Goal: Task Accomplishment & Management: Use online tool/utility

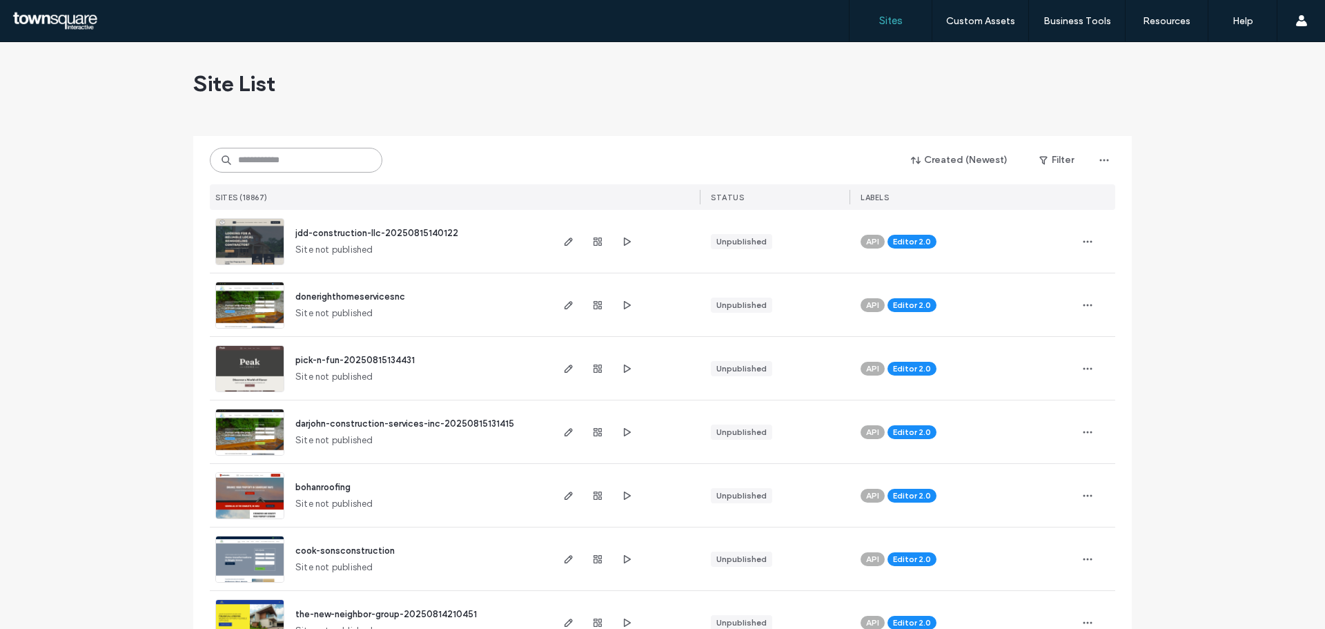
click at [282, 165] on input at bounding box center [296, 160] width 172 height 25
paste input "**********"
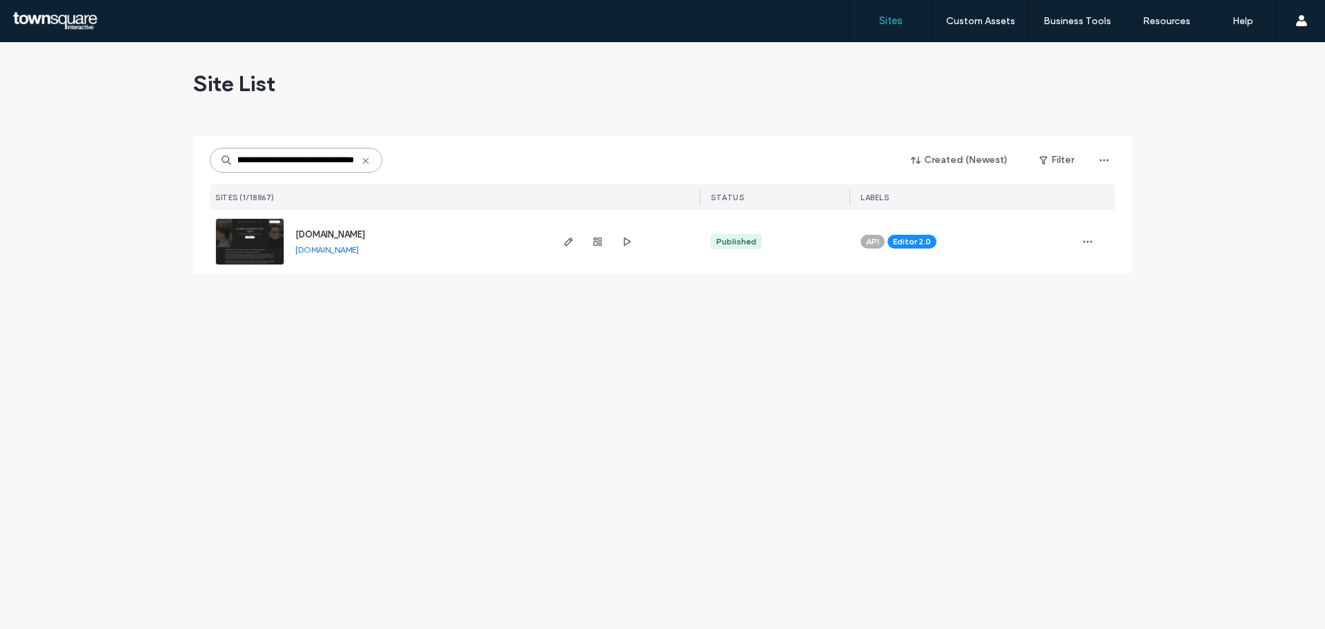
type input "**********"
click at [264, 243] on img at bounding box center [250, 266] width 68 height 94
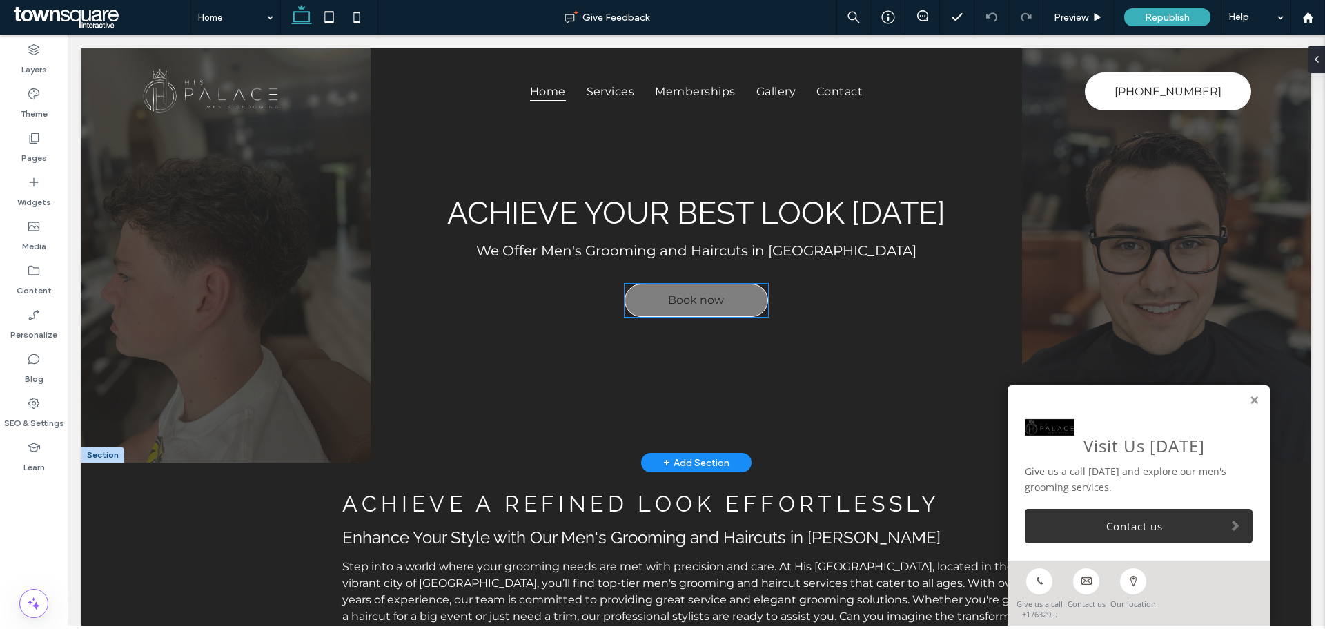
drag, startPoint x: 68, startPoint y: 34, endPoint x: 659, endPoint y: 299, distance: 647.7
click at [659, 299] on link "Book now" at bounding box center [696, 300] width 144 height 33
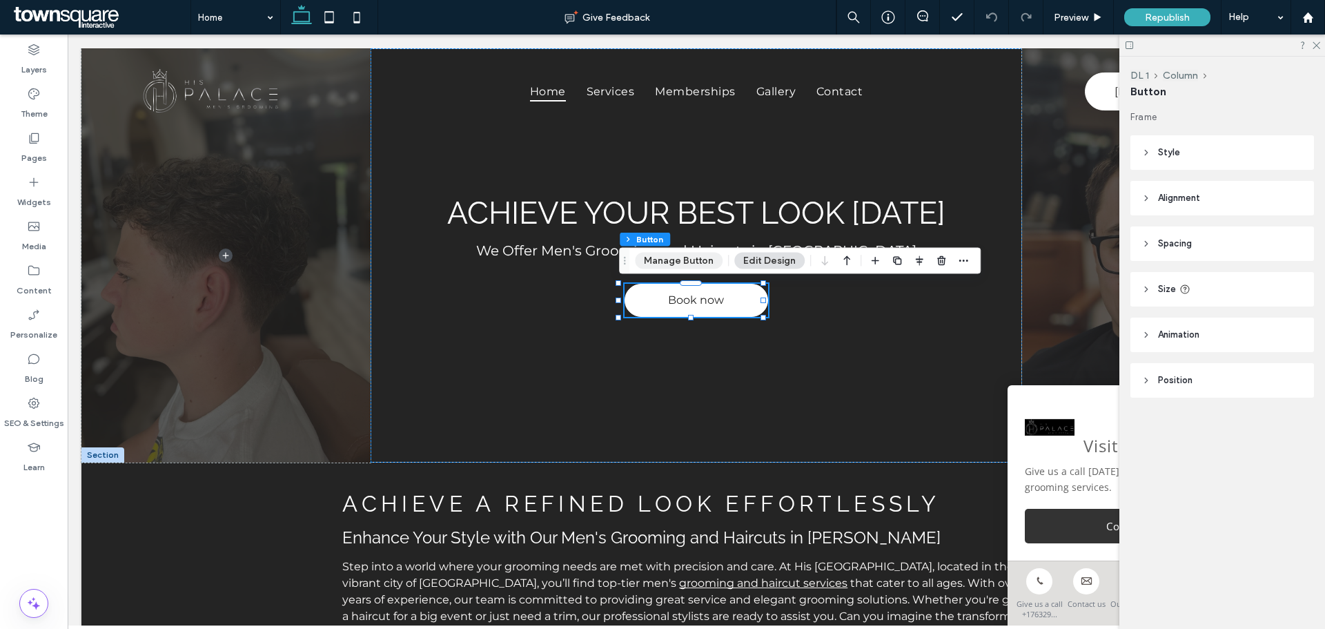
click at [662, 259] on button "Manage Button" at bounding box center [679, 261] width 88 height 17
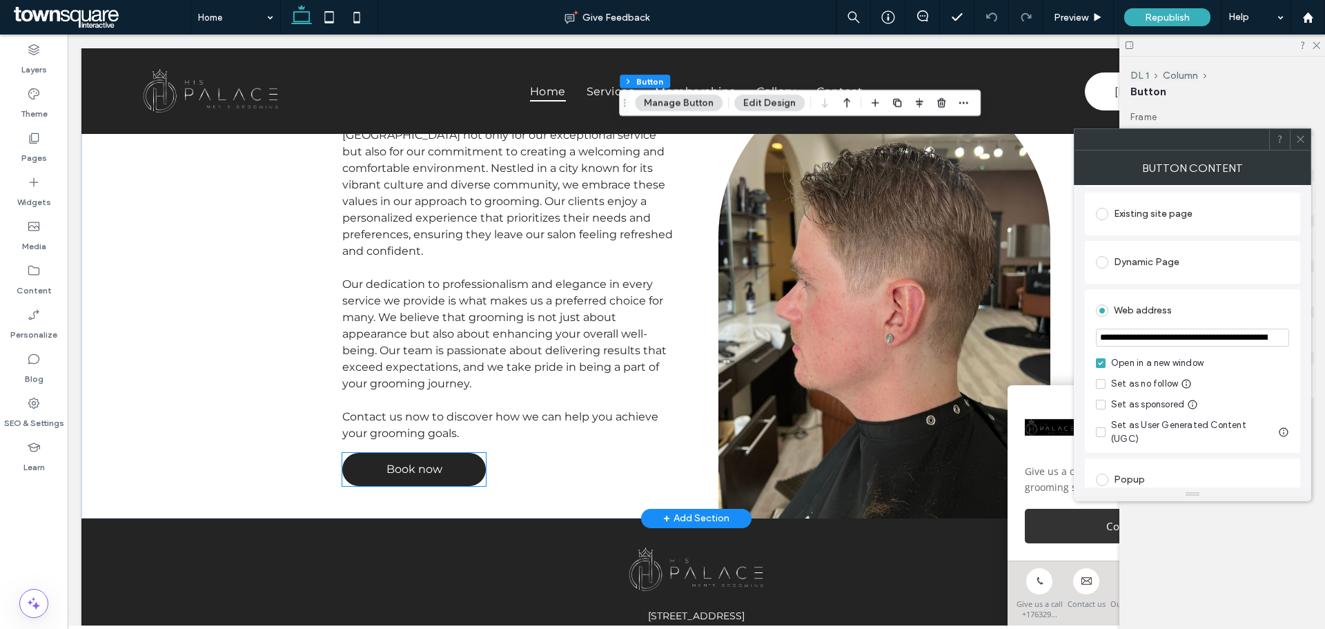
scroll to position [2691, 0]
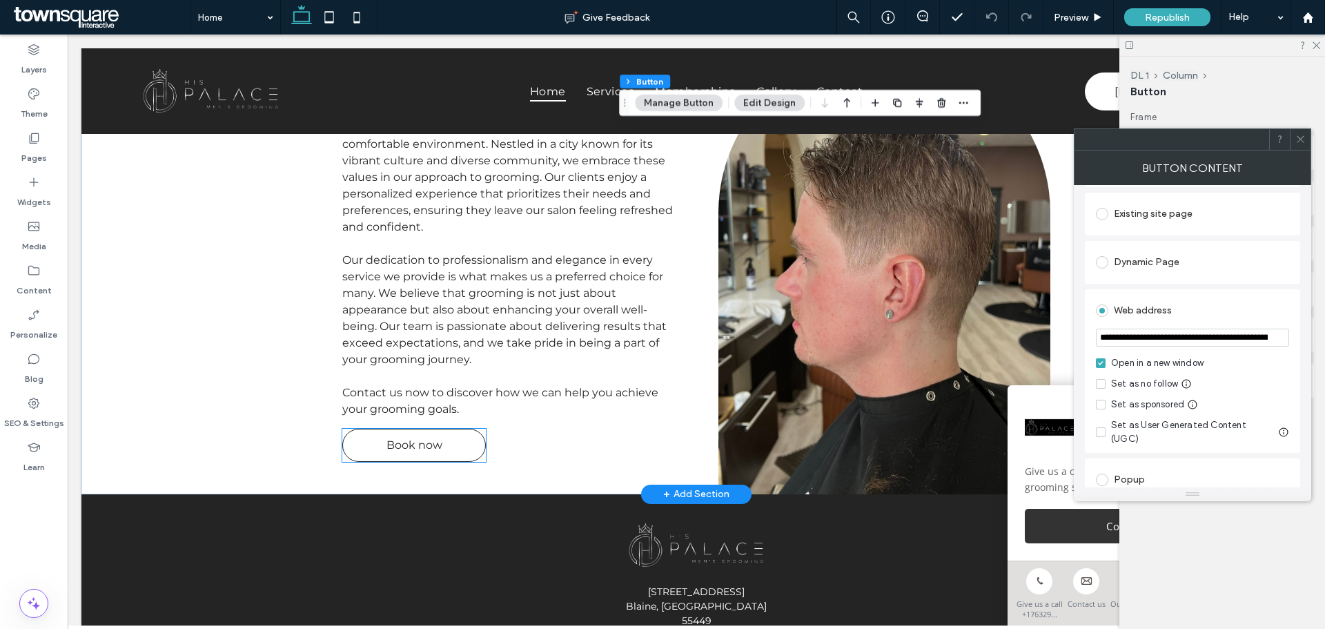
click at [444, 428] on link "Book now" at bounding box center [414, 444] width 144 height 33
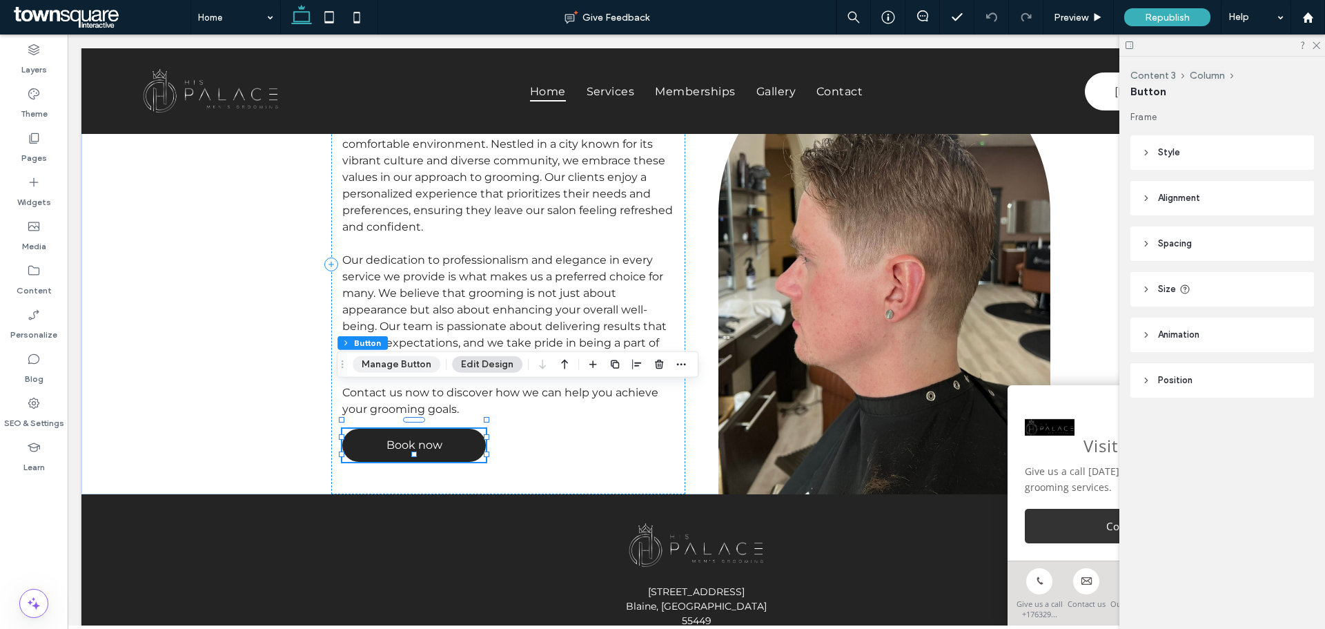
click at [415, 370] on button "Manage Button" at bounding box center [397, 364] width 88 height 17
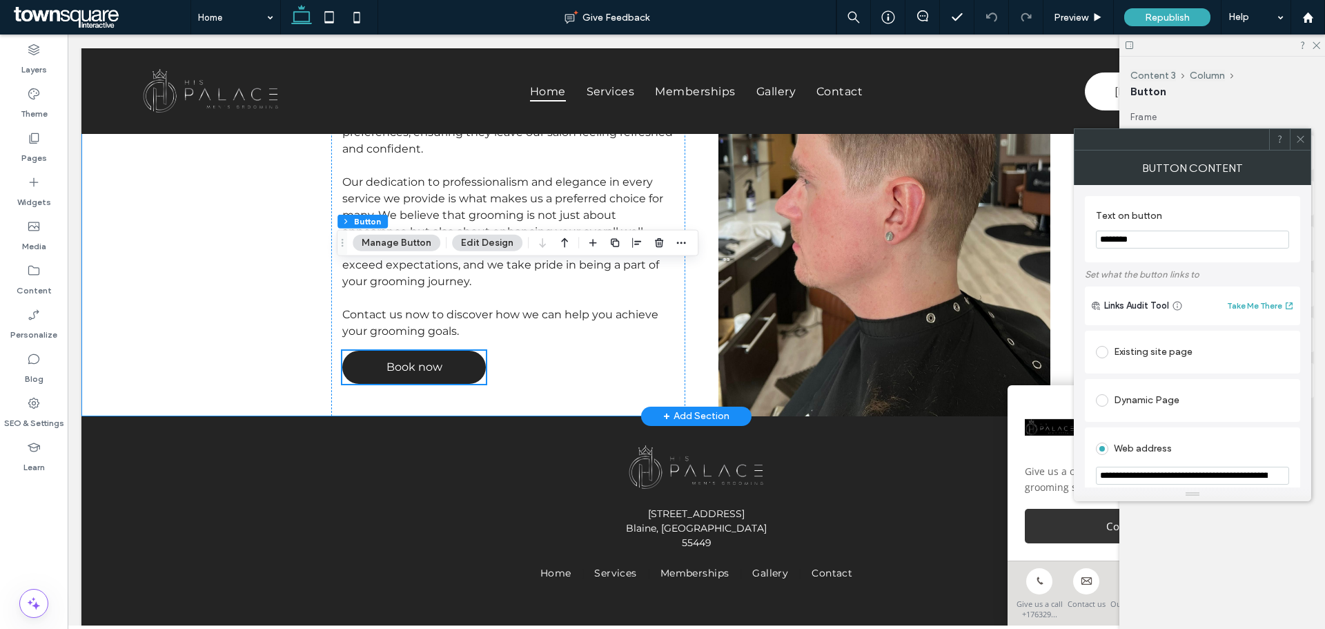
scroll to position [2832, 0]
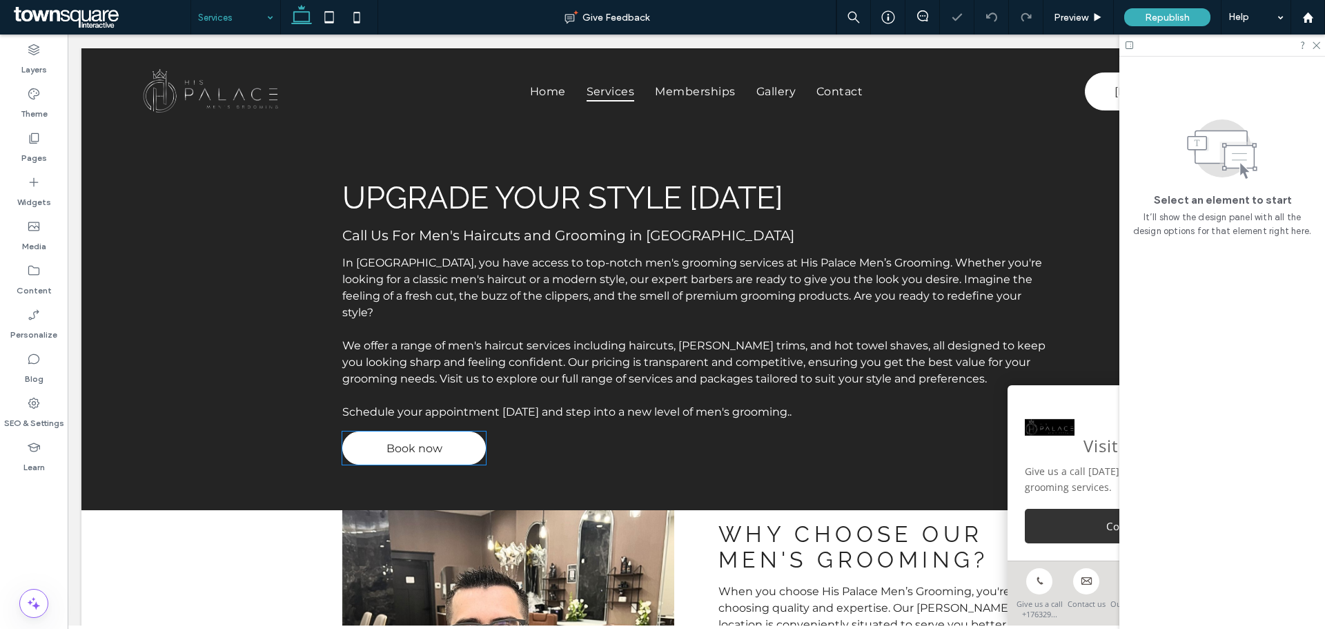
click at [433, 435] on span "Book now" at bounding box center [414, 448] width 56 height 27
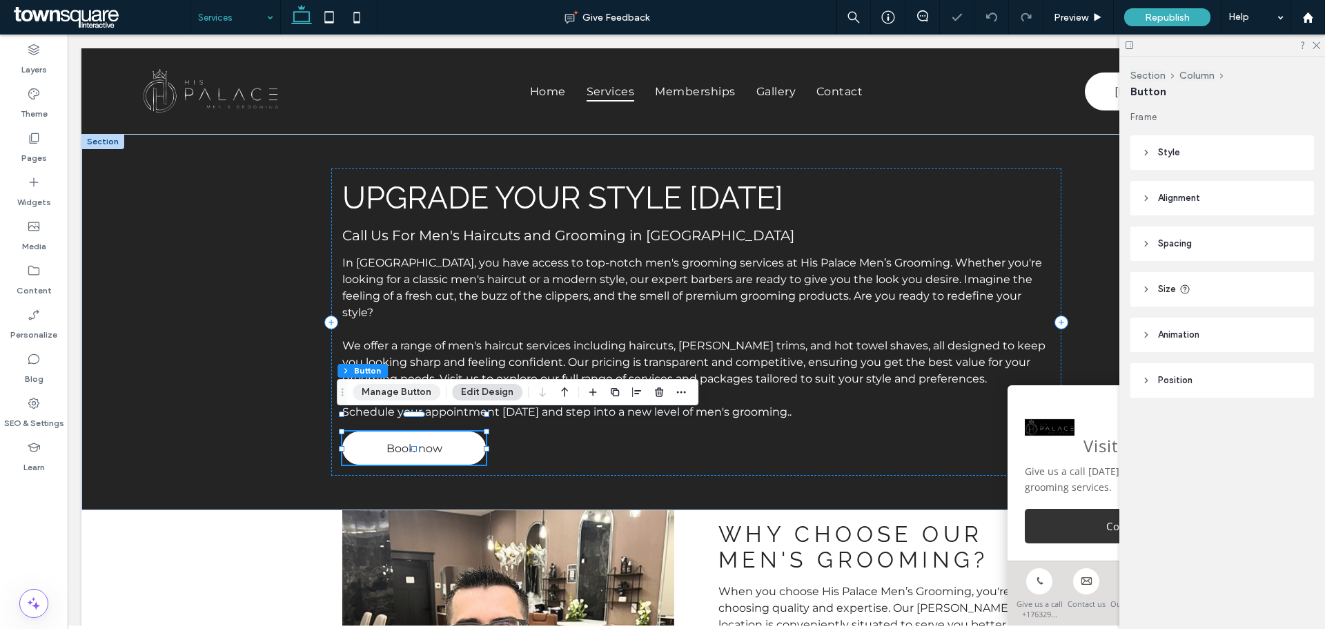
click at [416, 391] on button "Manage Button" at bounding box center [397, 392] width 88 height 17
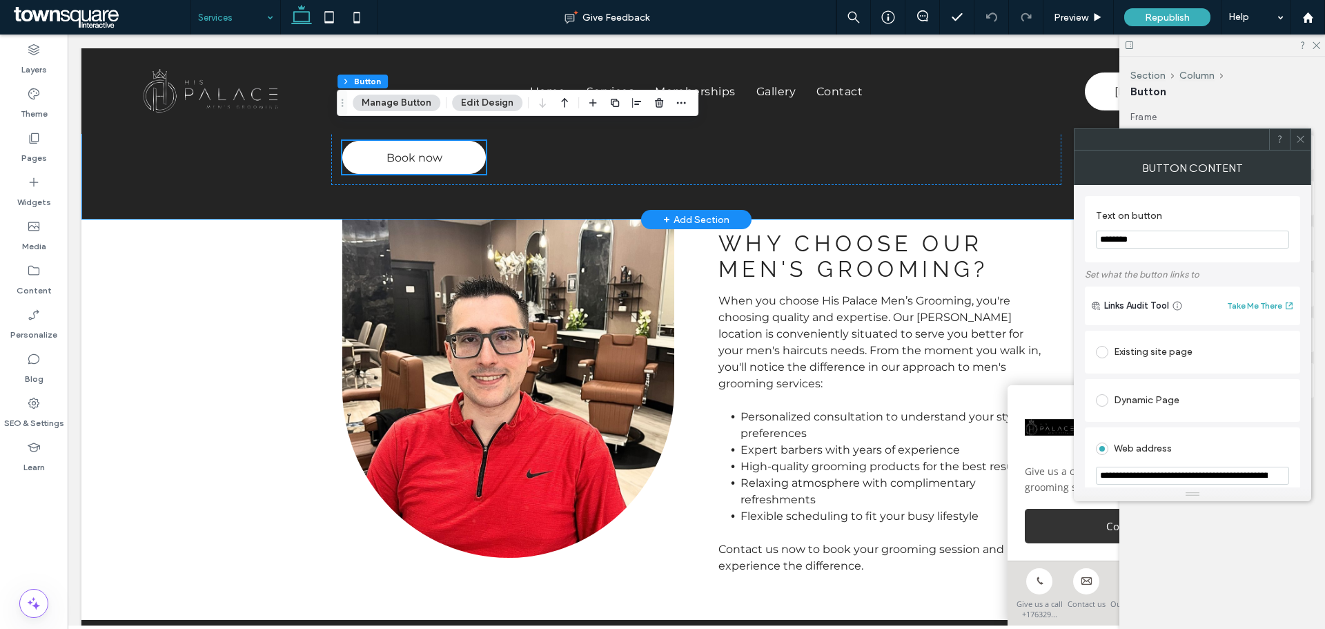
scroll to position [414, 0]
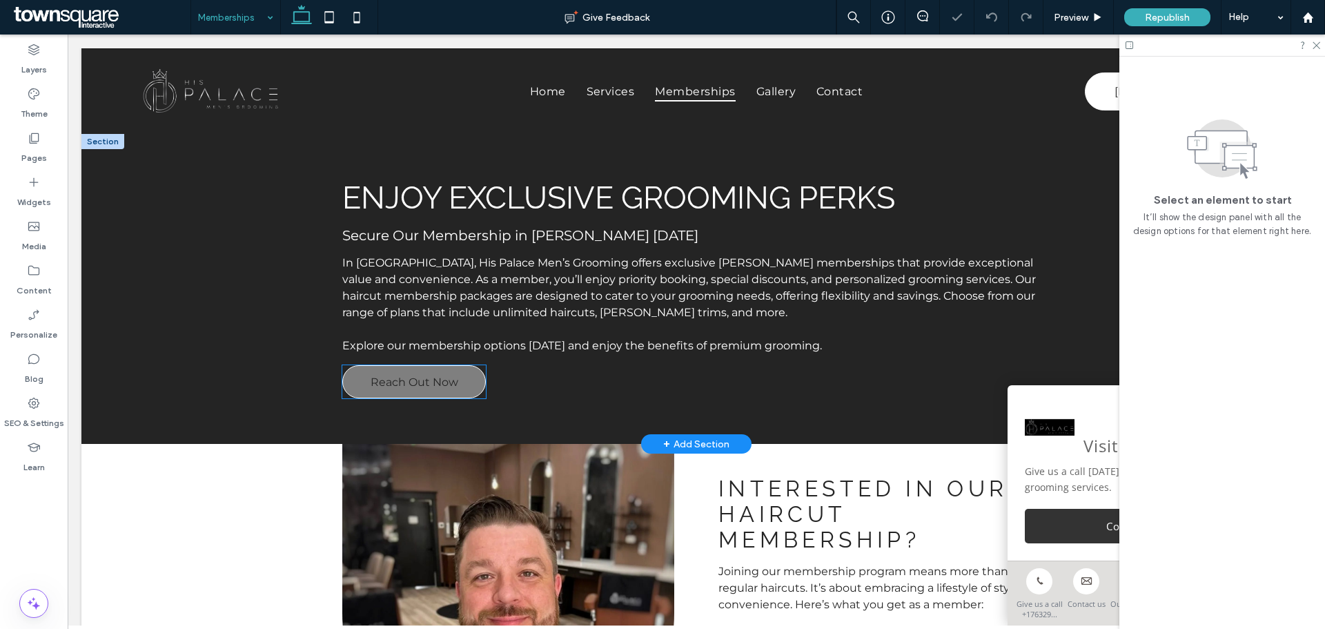
click at [408, 386] on span "Reach Out Now" at bounding box center [415, 381] width 88 height 27
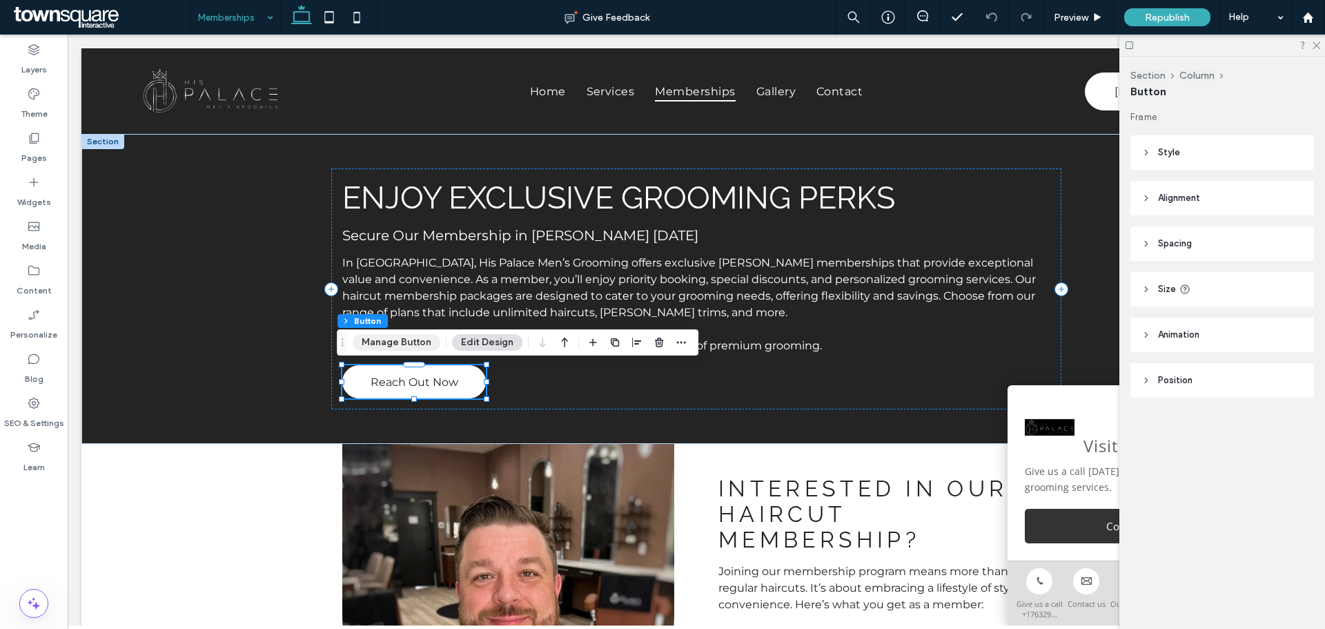
click at [397, 347] on button "Manage Button" at bounding box center [397, 342] width 88 height 17
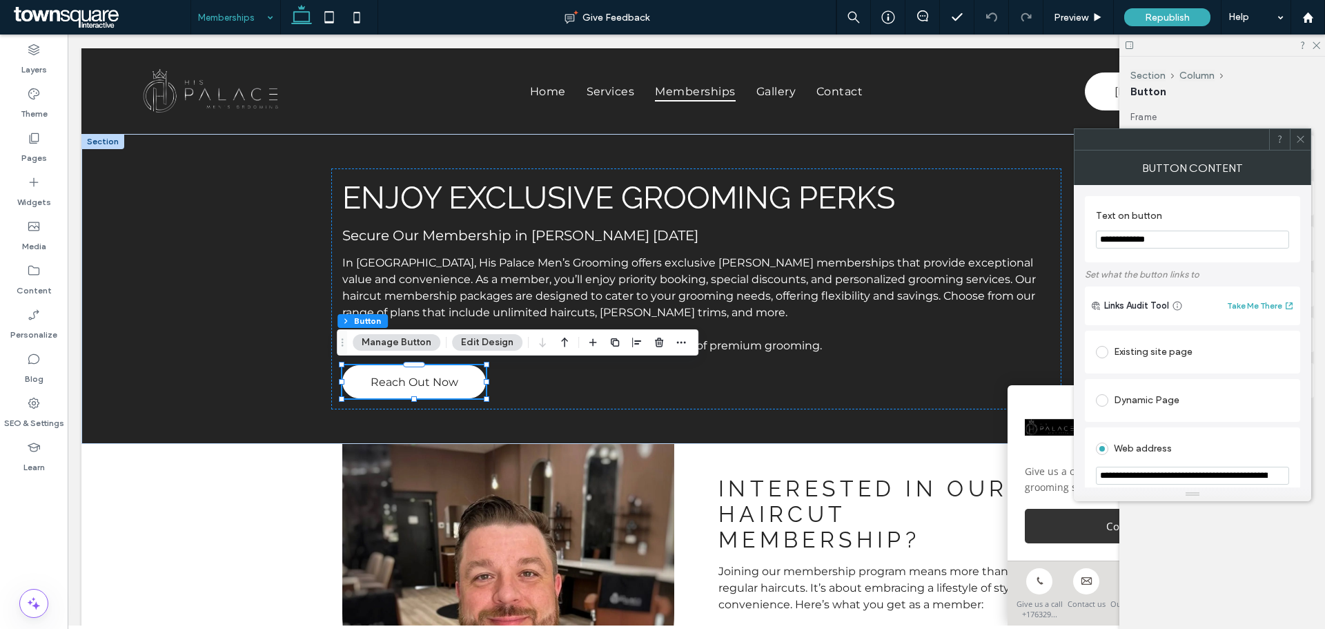
click at [1309, 147] on div at bounding box center [1300, 139] width 21 height 21
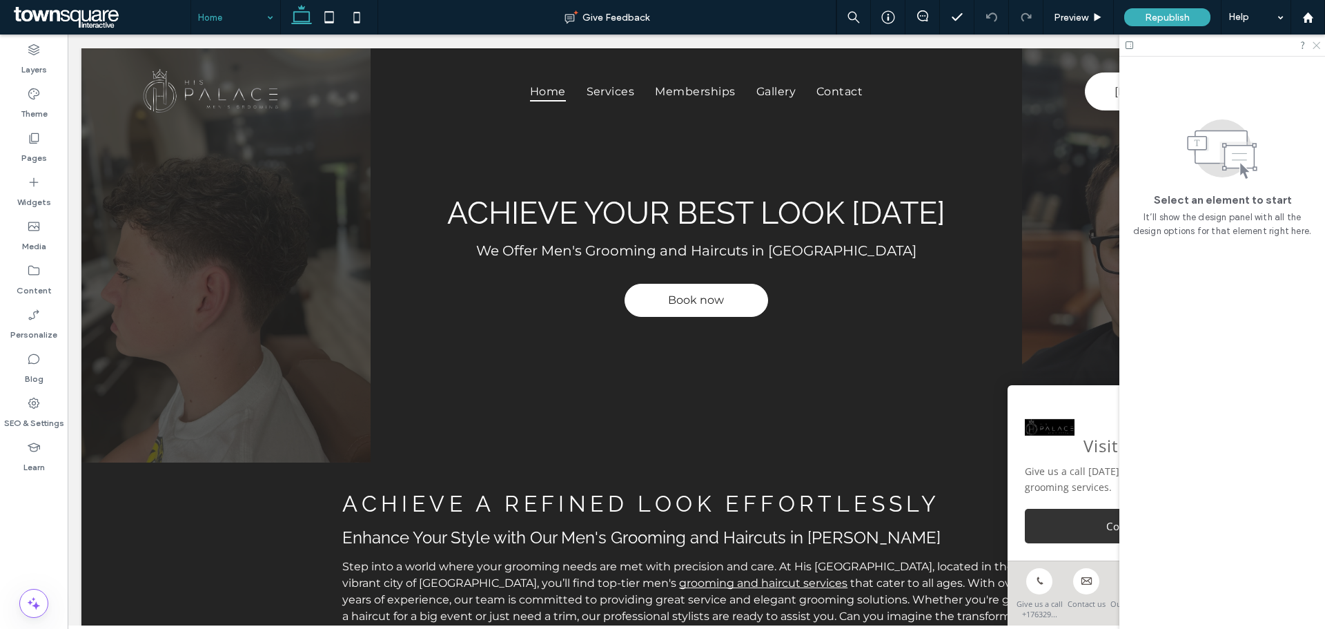
click at [1319, 48] on icon at bounding box center [1315, 44] width 9 height 9
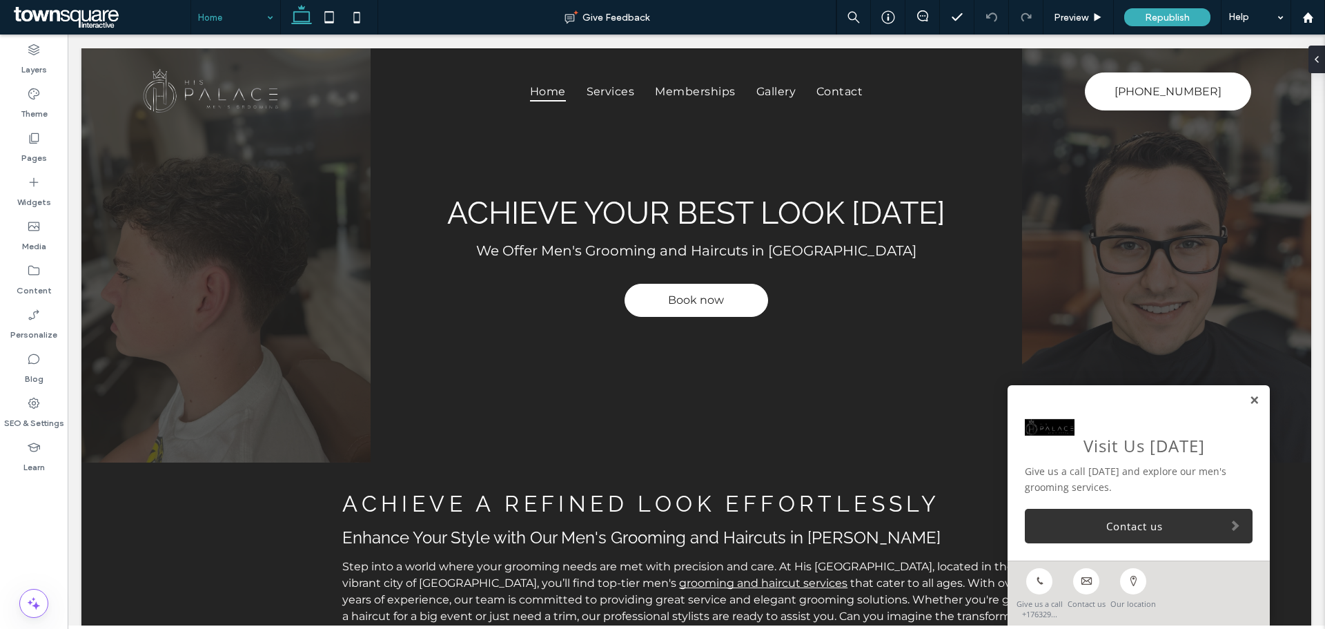
click at [1249, 402] on link at bounding box center [1254, 401] width 10 height 12
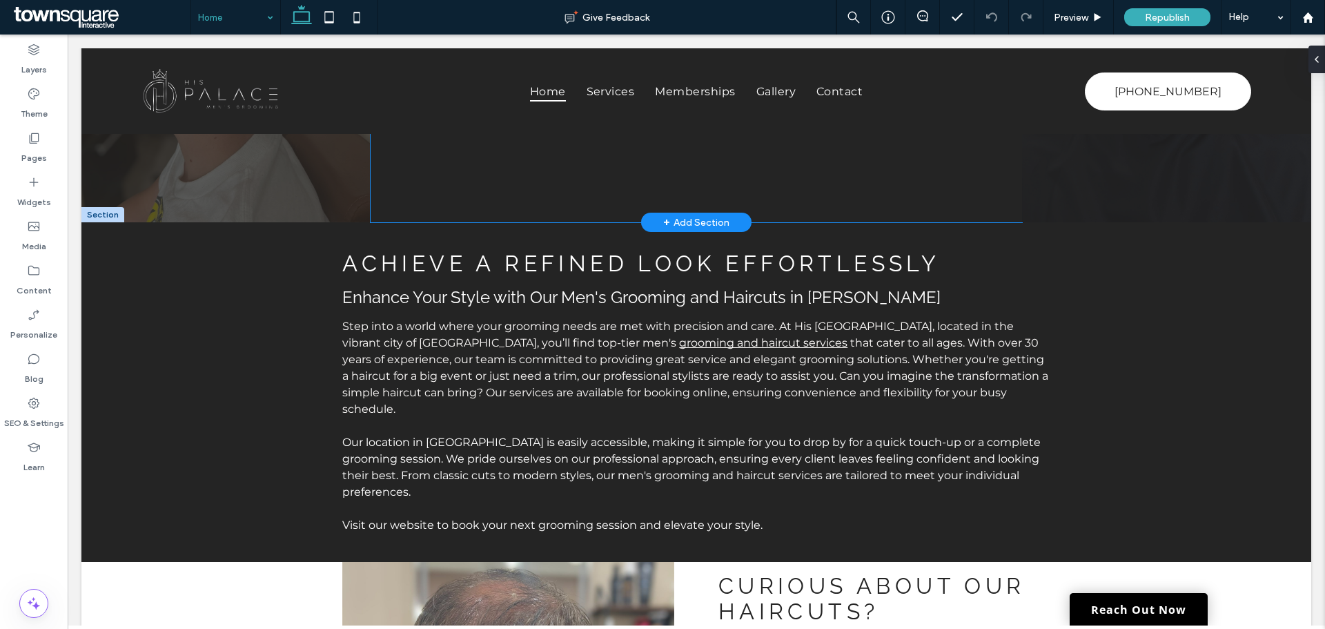
scroll to position [276, 0]
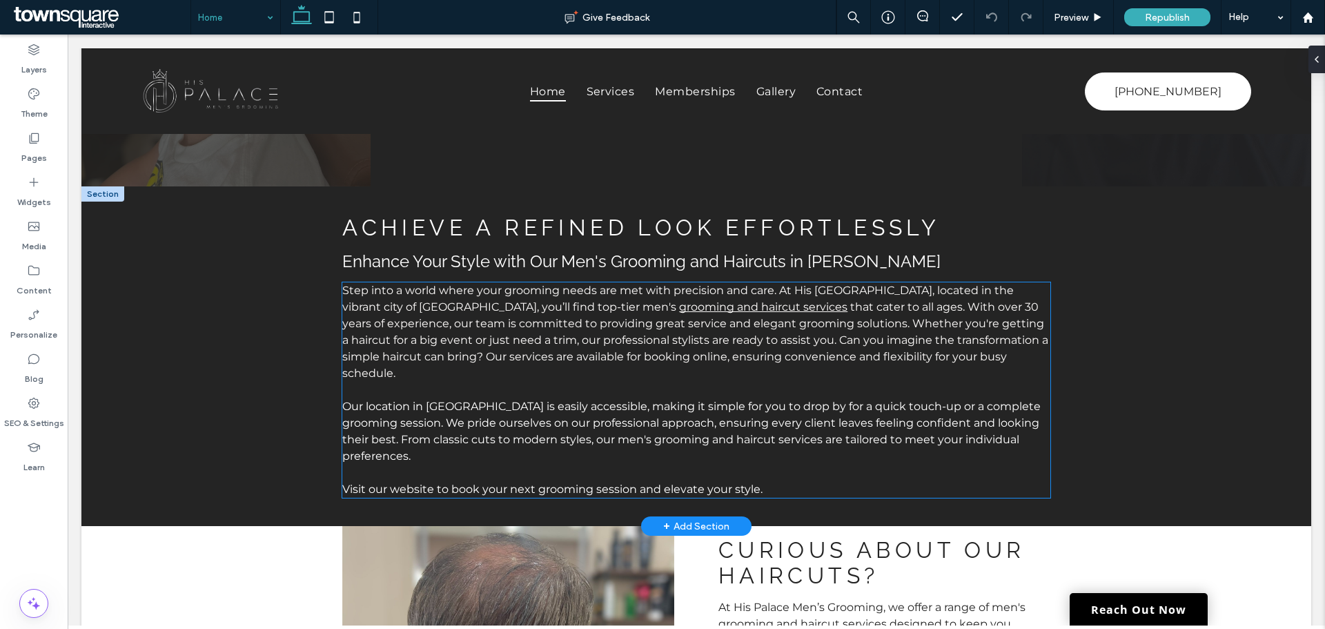
click at [595, 350] on span "that cater to all ages. With over 30 years of experience, our team is committed…" at bounding box center [695, 339] width 706 height 79
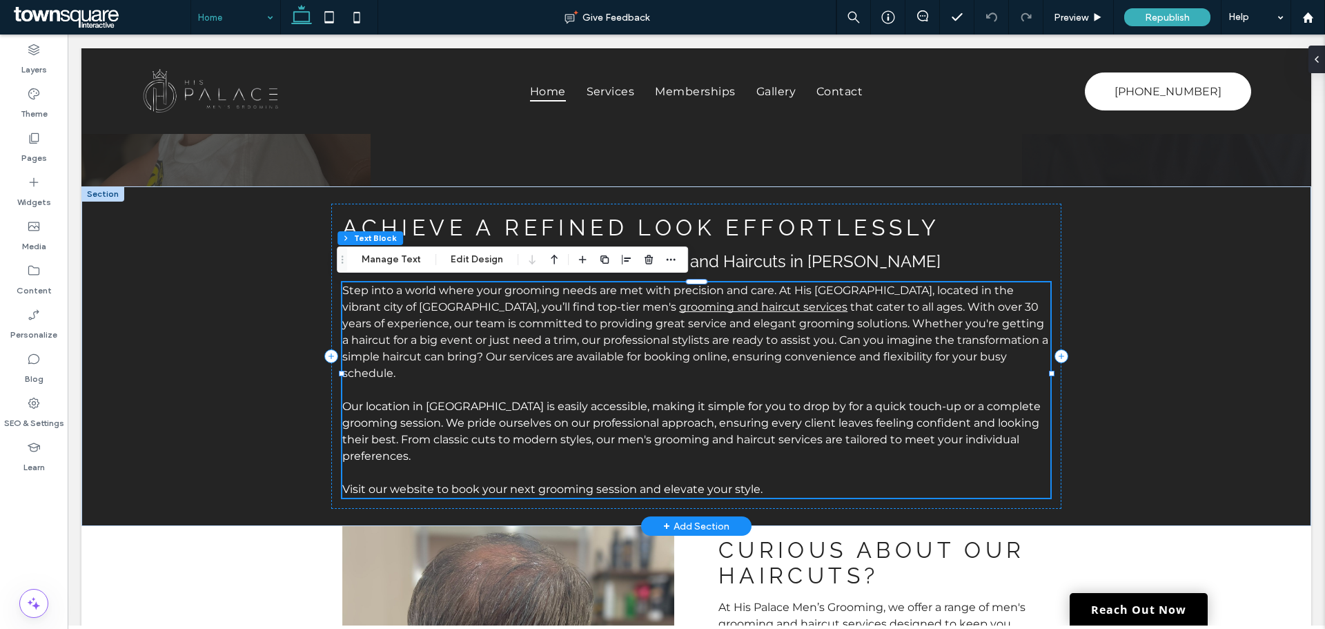
click at [343, 295] on span "Step into a world where your grooming needs are met with precision and care. At…" at bounding box center [677, 299] width 671 height 30
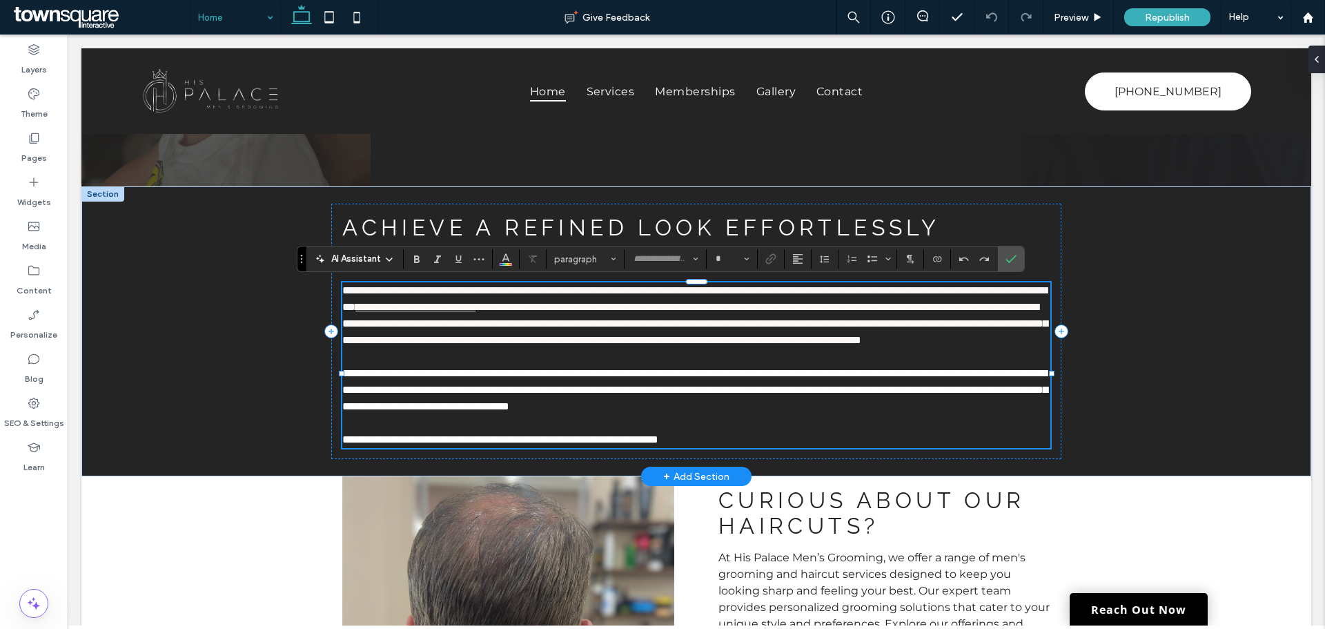
type input "**********"
type input "**"
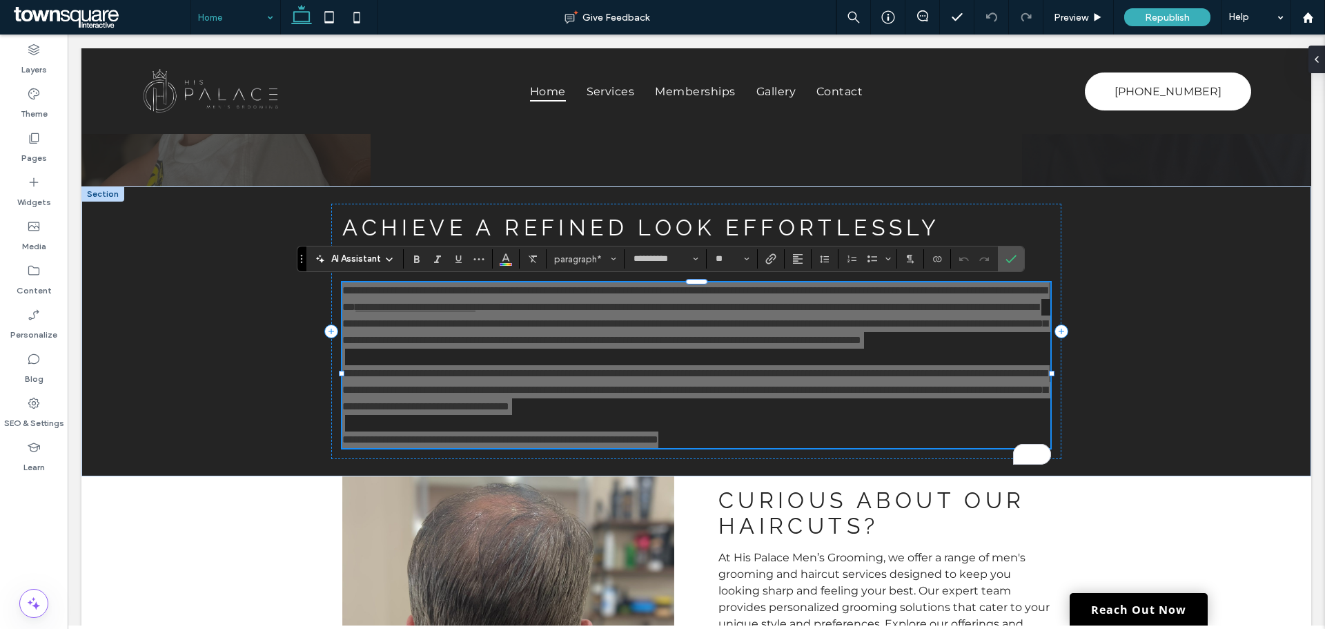
click at [370, 259] on span "AI Assistant" at bounding box center [356, 259] width 50 height 14
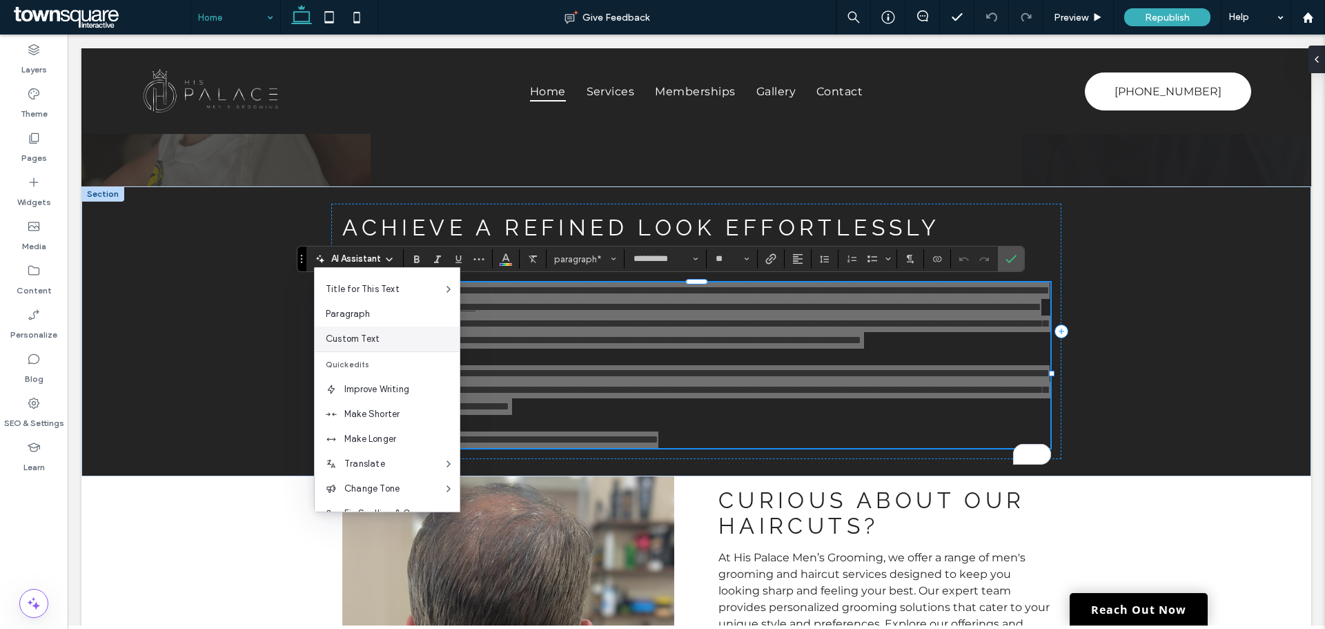
scroll to position [69, 0]
click at [384, 360] on span "Improve Writing" at bounding box center [401, 366] width 115 height 14
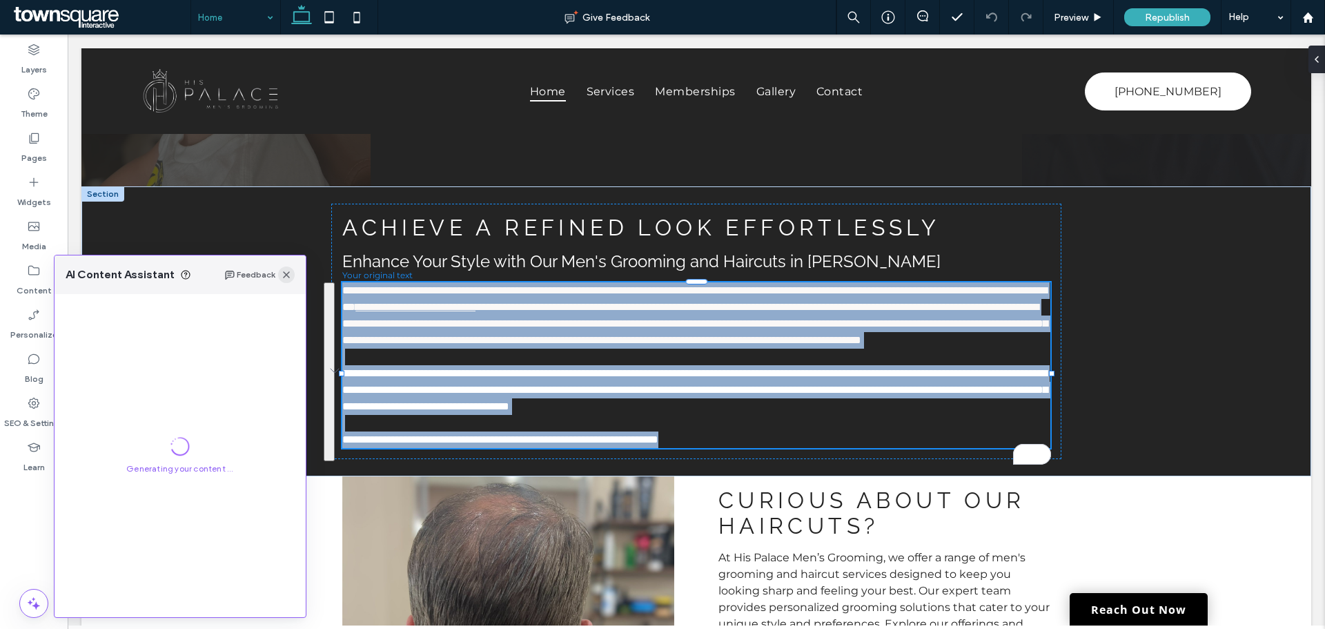
click at [284, 274] on icon "button" at bounding box center [286, 274] width 11 height 11
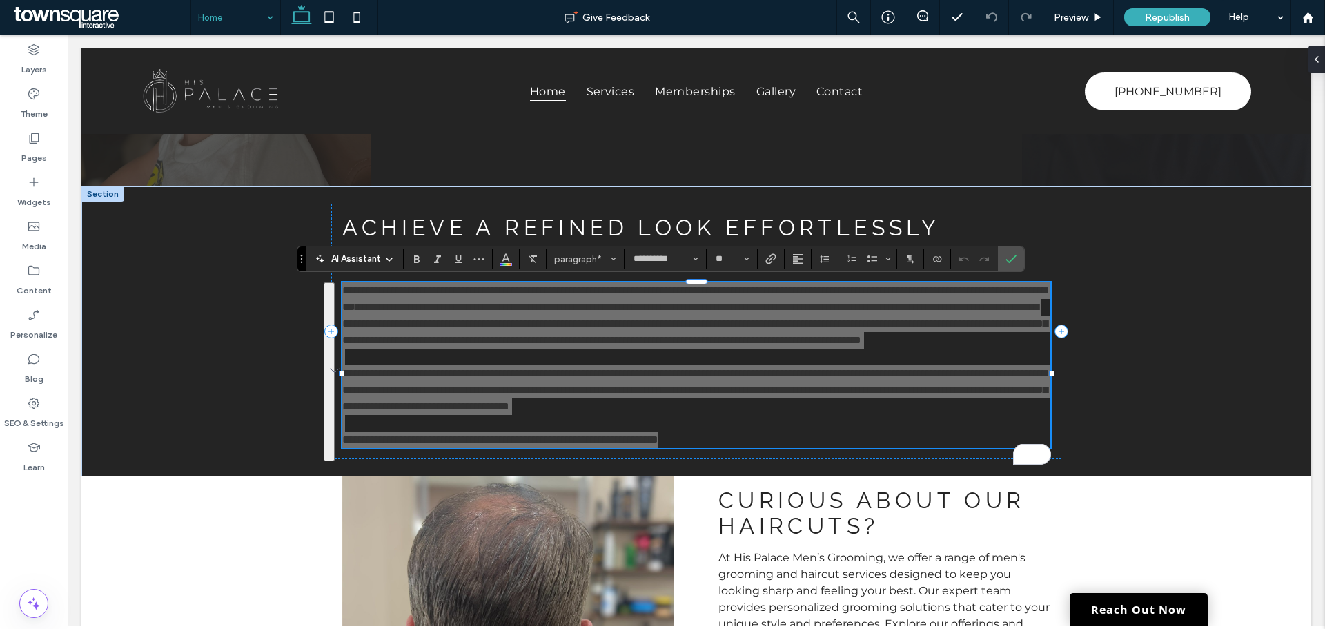
click at [365, 266] on div "AI Assistant" at bounding box center [354, 258] width 91 height 18
click at [373, 260] on span "AI Assistant" at bounding box center [356, 259] width 50 height 14
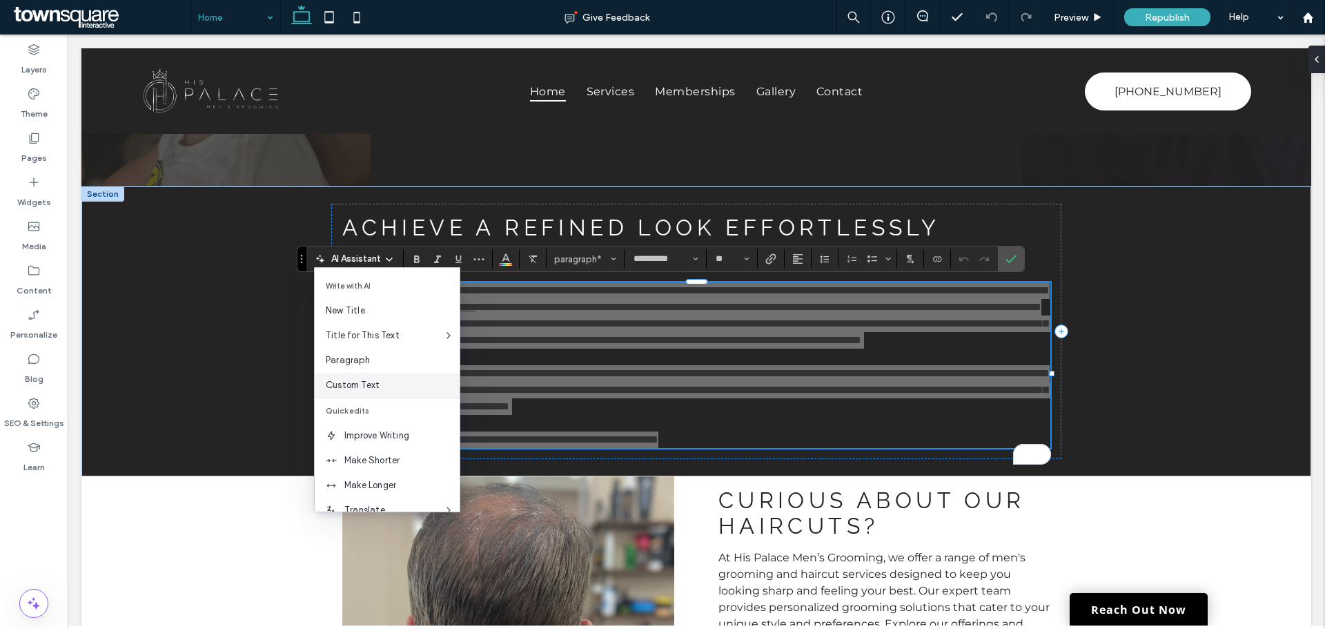
click at [339, 395] on div "Custom Text" at bounding box center [387, 385] width 145 height 25
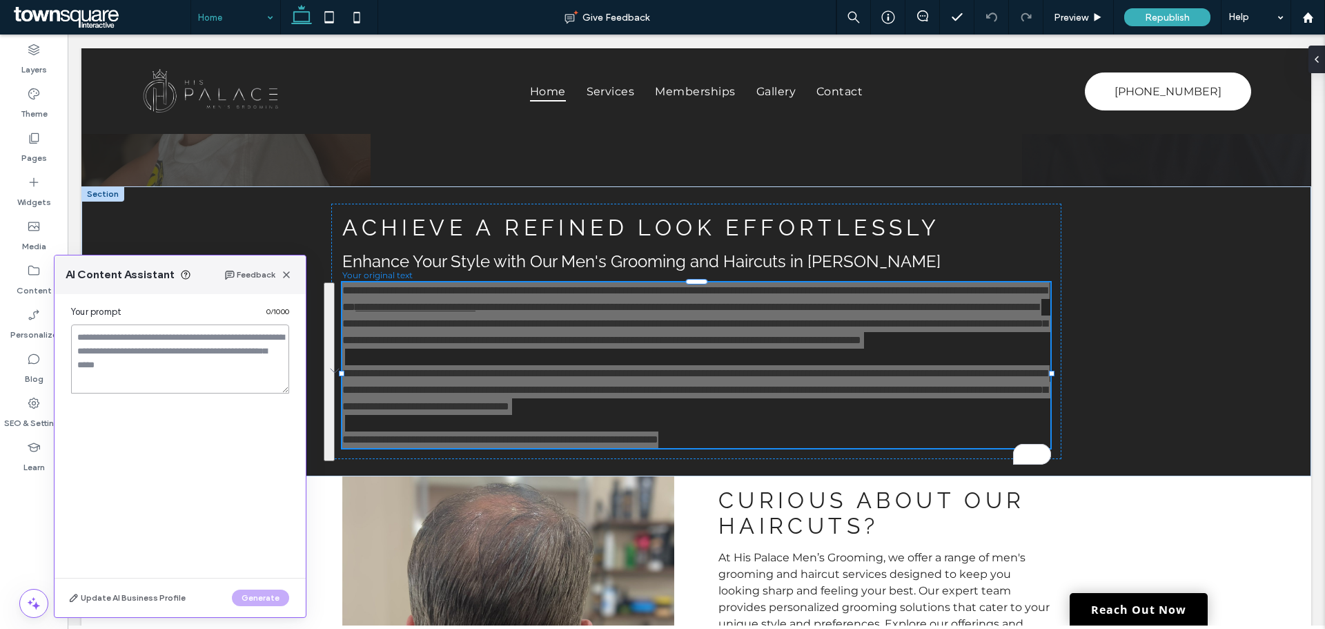
click at [178, 346] on textarea at bounding box center [180, 358] width 218 height 69
